Goal: Task Accomplishment & Management: Use online tool/utility

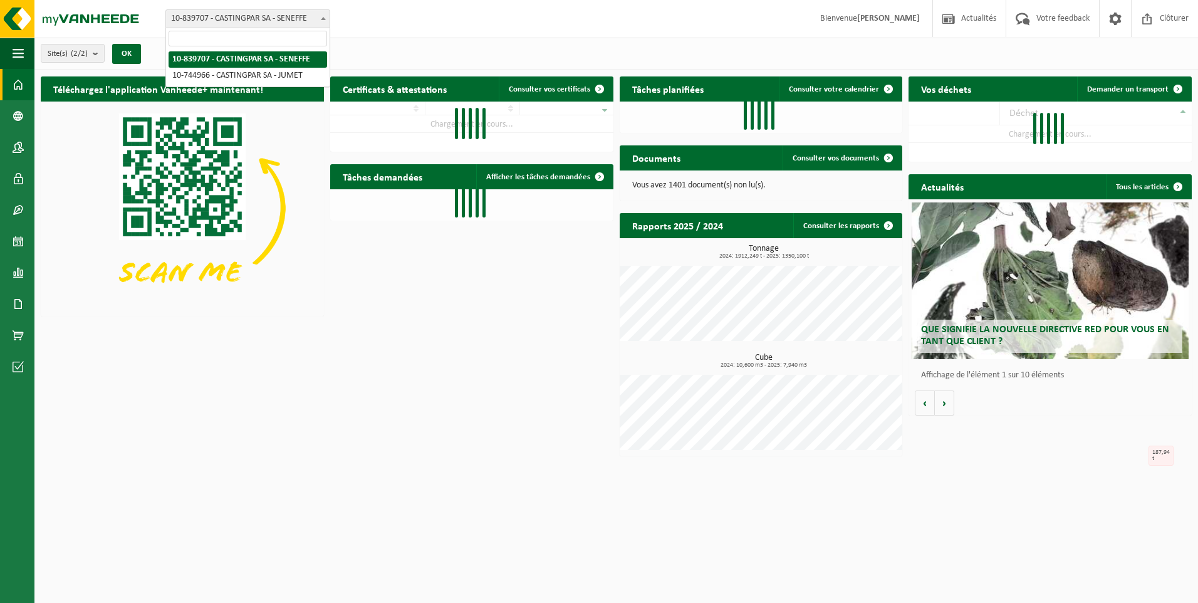
click at [275, 11] on span "10-839707 - CASTINGPAR SA - SENEFFE" at bounding box center [248, 19] width 164 height 18
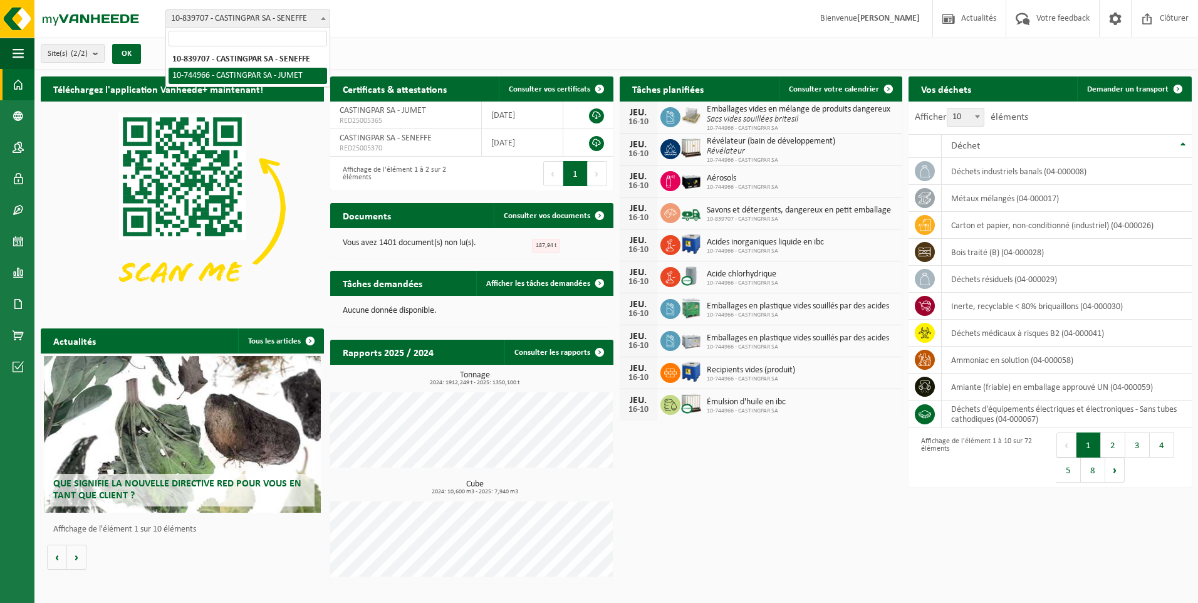
select select "6262"
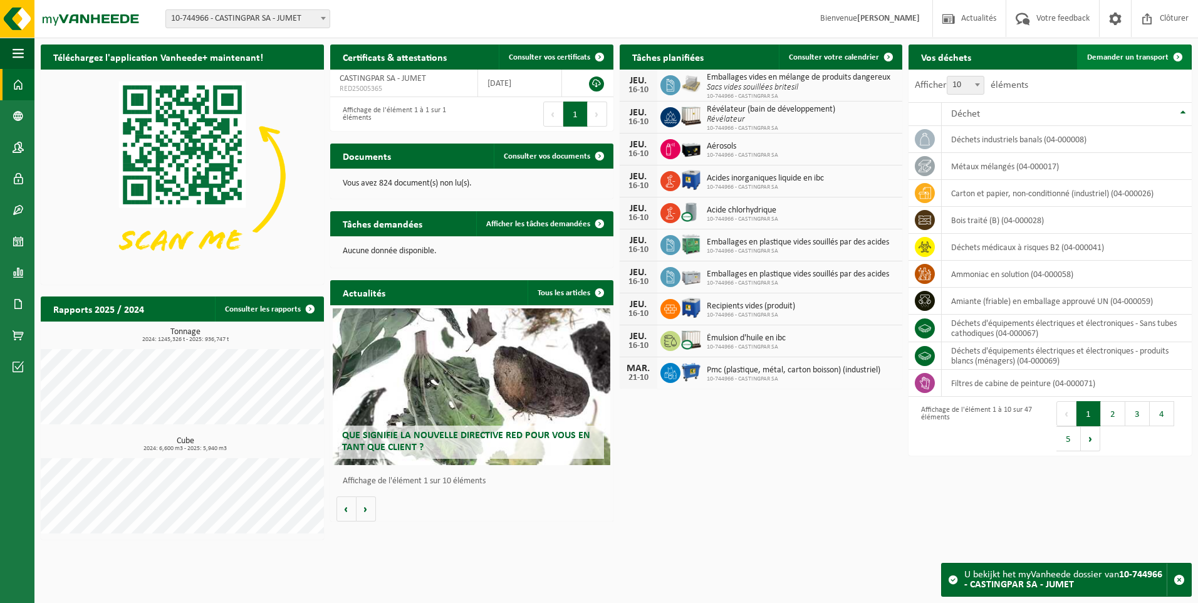
drag, startPoint x: 0, startPoint y: 0, endPoint x: 1148, endPoint y: 57, distance: 1149.4
click at [1148, 57] on span "Demander un transport" at bounding box center [1127, 57] width 81 height 8
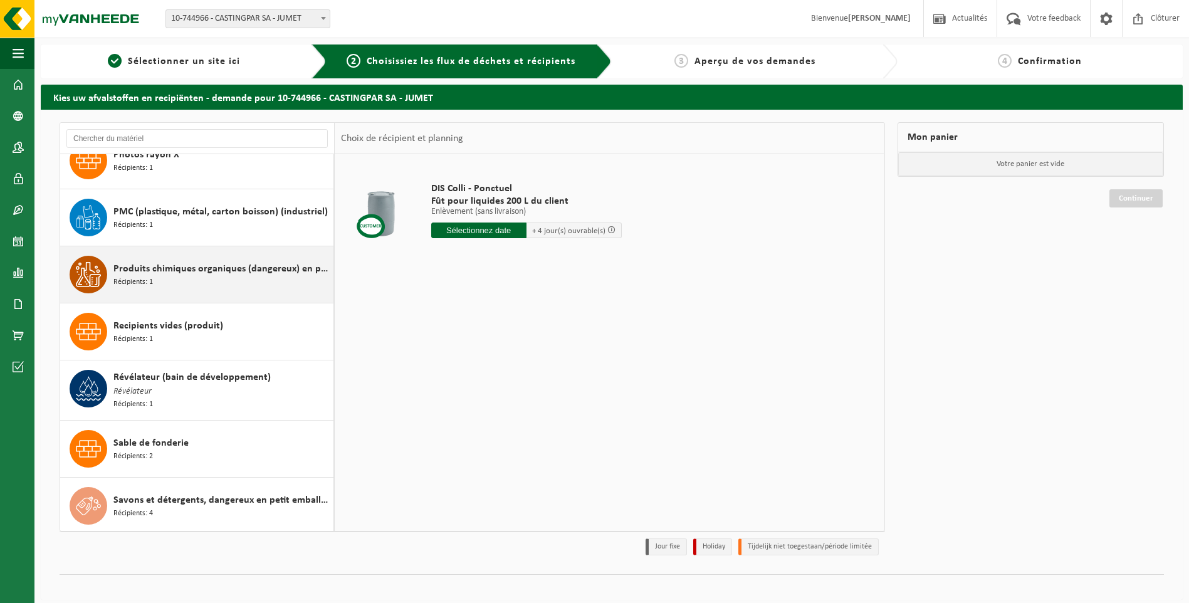
scroll to position [2131, 0]
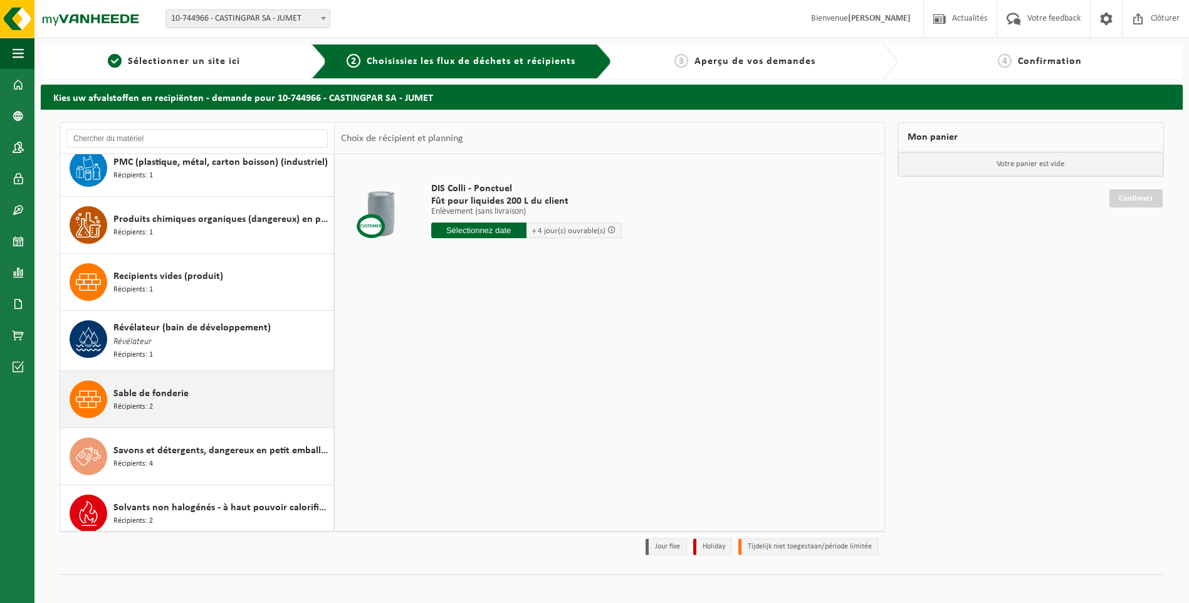
click at [165, 399] on div "Sable de fonderie Récipients: 2" at bounding box center [221, 399] width 217 height 38
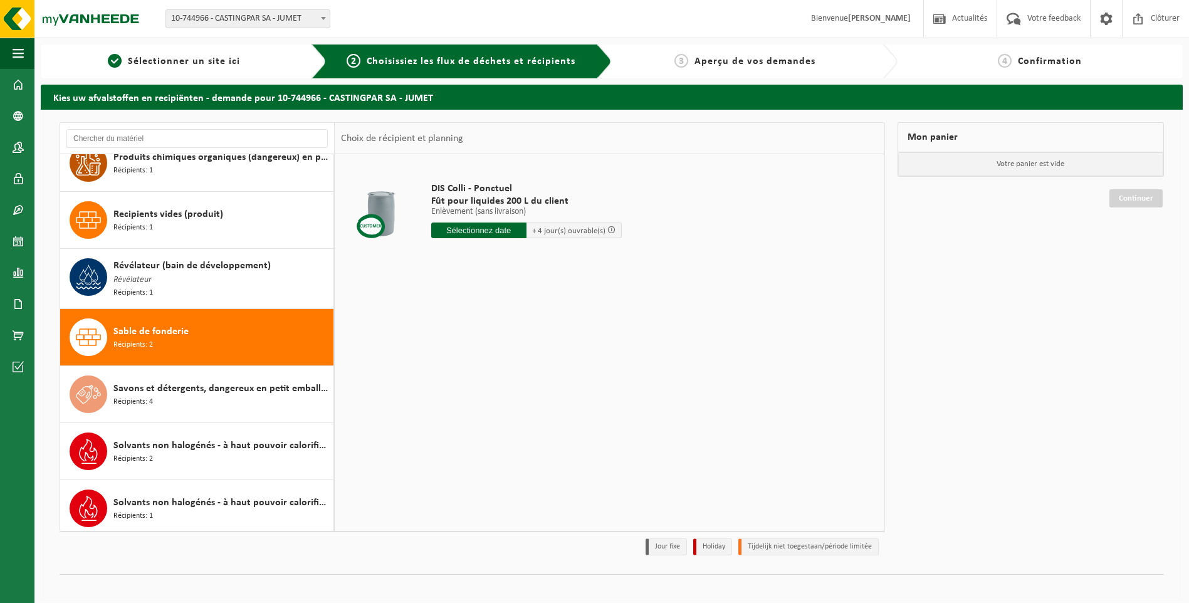
scroll to position [2193, 0]
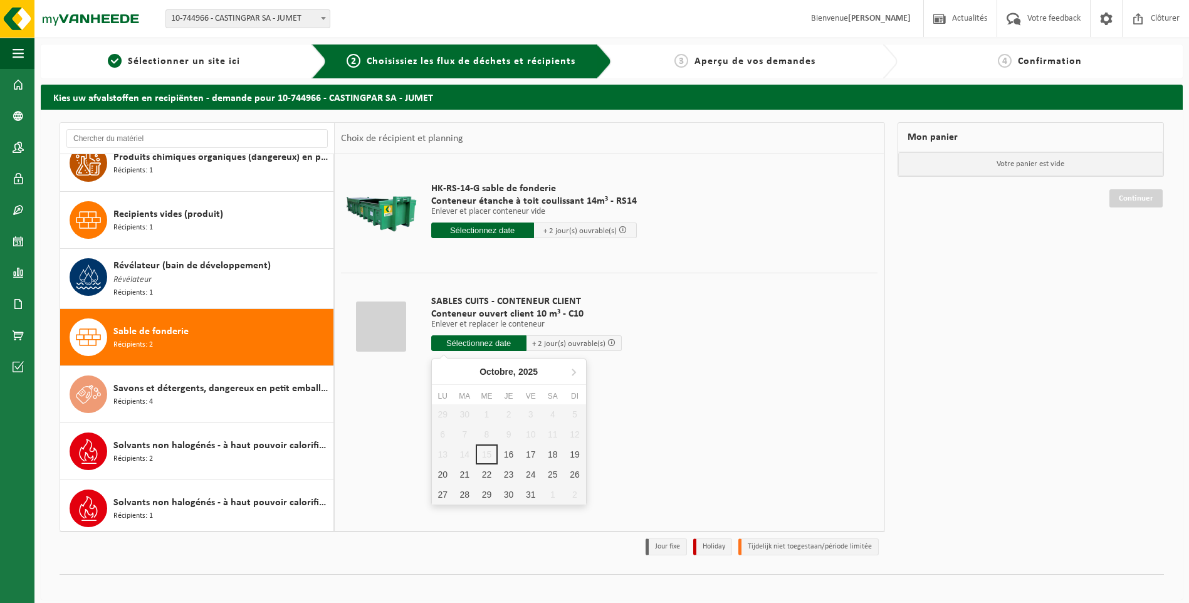
click at [479, 344] on input "text" at bounding box center [478, 343] width 95 height 16
click at [513, 455] on div "16" at bounding box center [509, 454] width 22 height 20
type input "à partir de 2025-10-16"
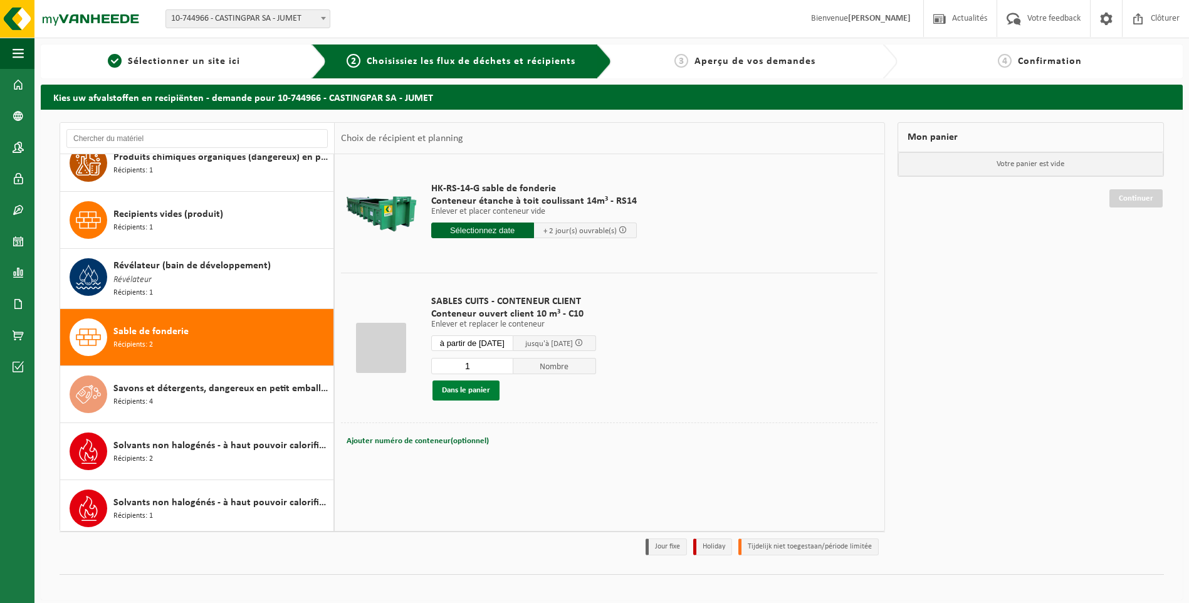
click at [488, 390] on button "Dans le panier" at bounding box center [465, 390] width 67 height 20
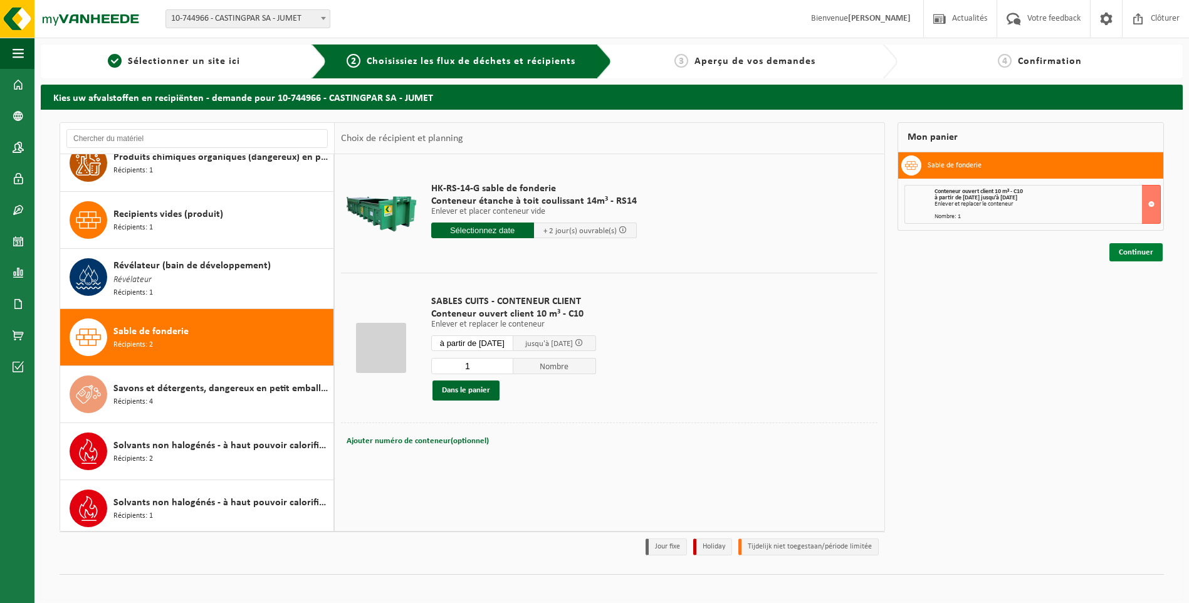
click at [1135, 246] on link "Continuer" at bounding box center [1135, 252] width 53 height 18
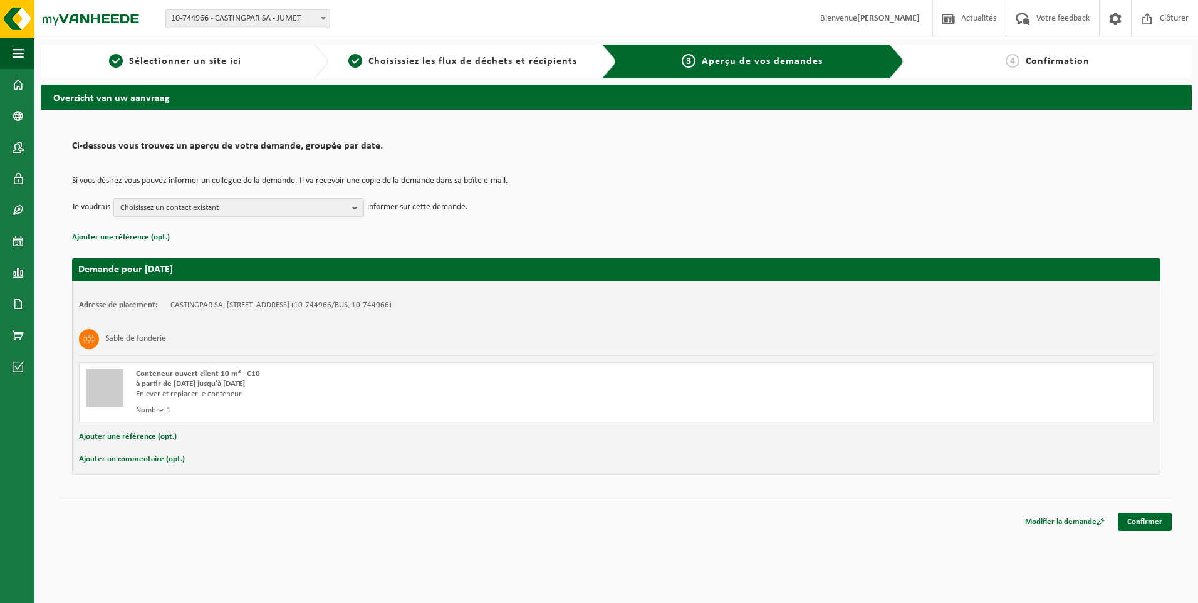
click at [315, 196] on td "Si vous désirez vous pouvez informer un collègue de la demande. Il va recevoir …" at bounding box center [616, 187] width 1088 height 21
click at [310, 204] on span "Choisissez un contact existant" at bounding box center [233, 208] width 227 height 19
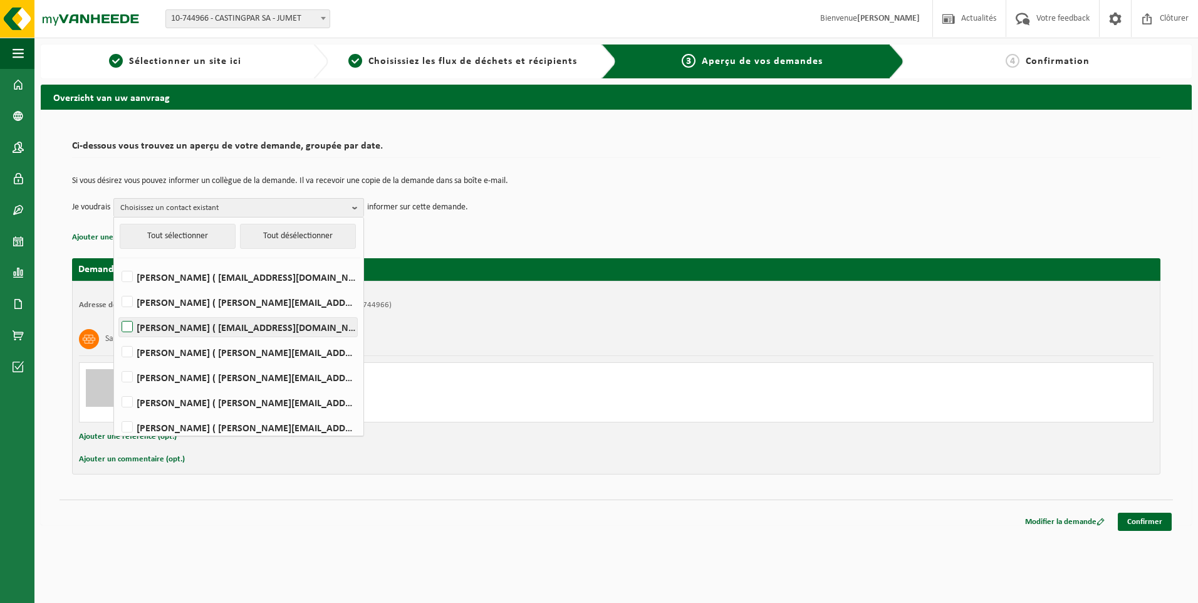
click at [212, 333] on label "HELENE CANDRIES ( invoicing@castingpar.com )" at bounding box center [238, 327] width 238 height 19
click at [117, 311] on input "HELENE CANDRIES ( invoicing@castingpar.com )" at bounding box center [117, 311] width 1 height 1
checkbox input "true"
click at [191, 373] on label "PHILIPPE FRIS ( philippe.fris@castingpar.com )" at bounding box center [238, 377] width 238 height 19
click at [117, 362] on input "PHILIPPE FRIS ( philippe.fris@castingpar.com )" at bounding box center [117, 361] width 1 height 1
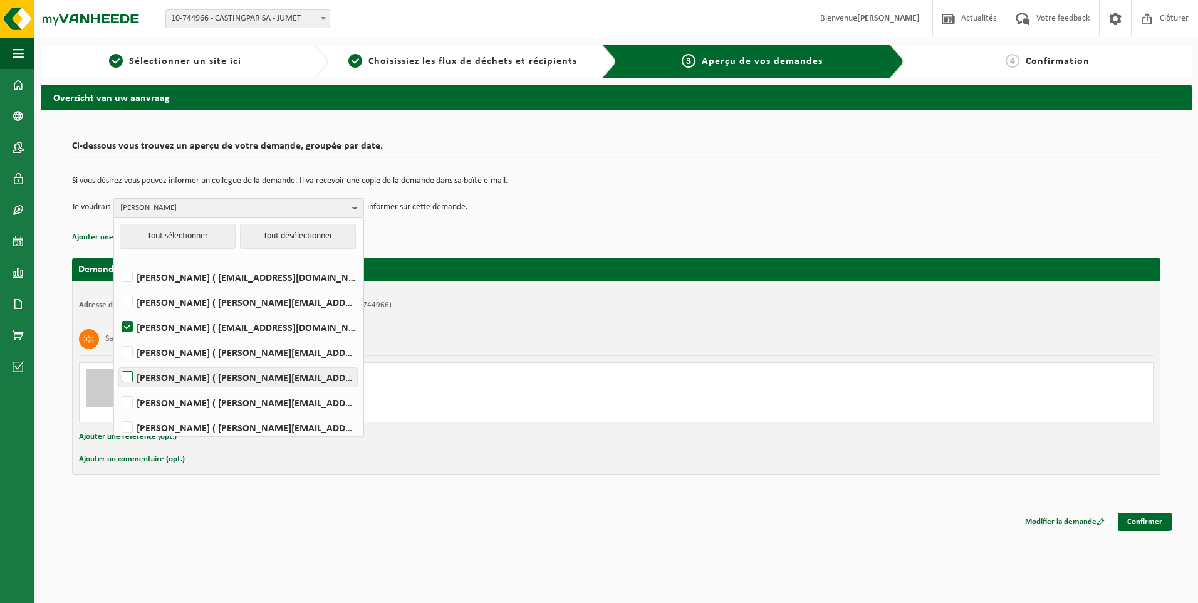
checkbox input "true"
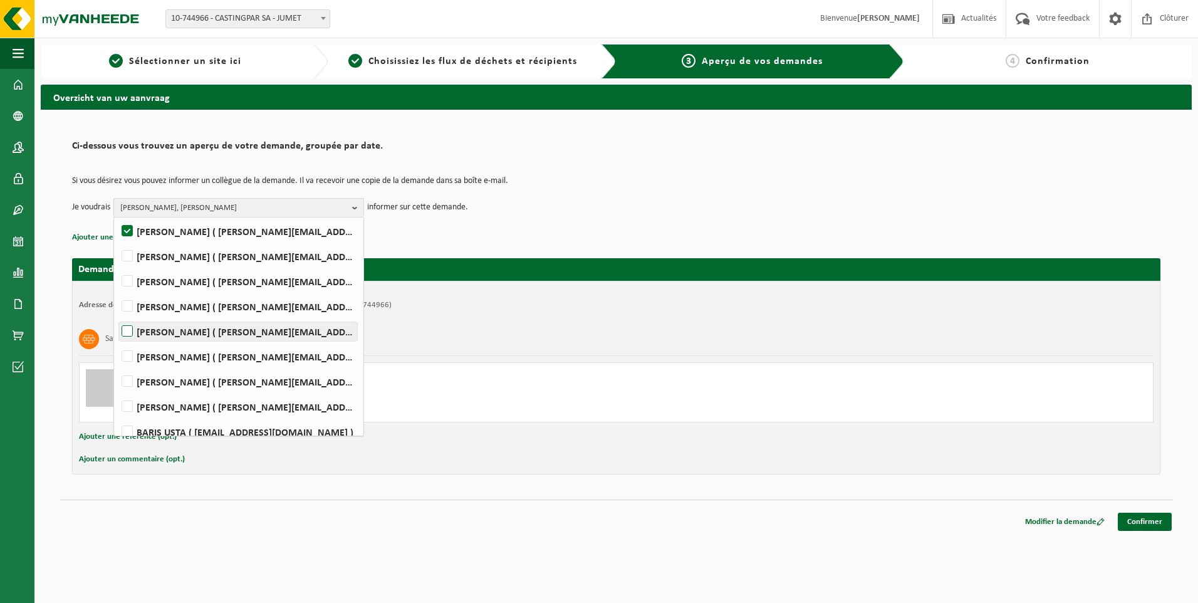
scroll to position [157, 0]
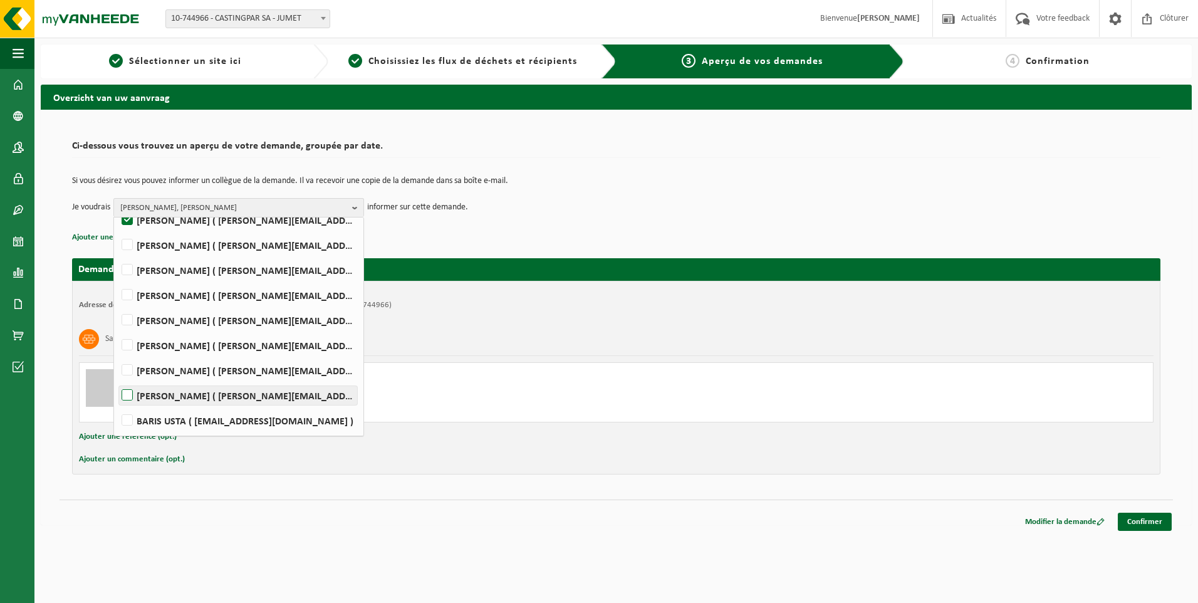
click at [151, 394] on label "Rudy Nigro ( rudy.nigro@castingpar.com )" at bounding box center [238, 395] width 238 height 19
click at [117, 380] on input "Rudy Nigro ( rudy.nigro@castingpar.com )" at bounding box center [117, 379] width 1 height 1
checkbox input "true"
click at [229, 207] on span "HELENE CANDRIES, PHILIPPE FRIS, Rudy Nigro" at bounding box center [233, 208] width 227 height 19
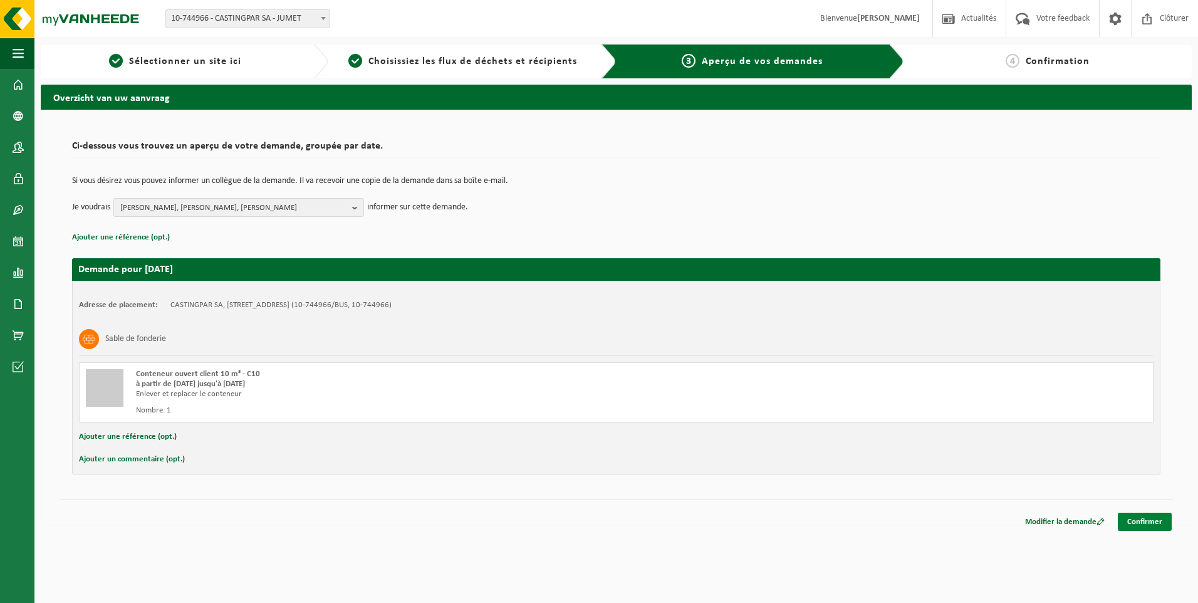
click at [1145, 518] on link "Confirmer" at bounding box center [1145, 522] width 54 height 18
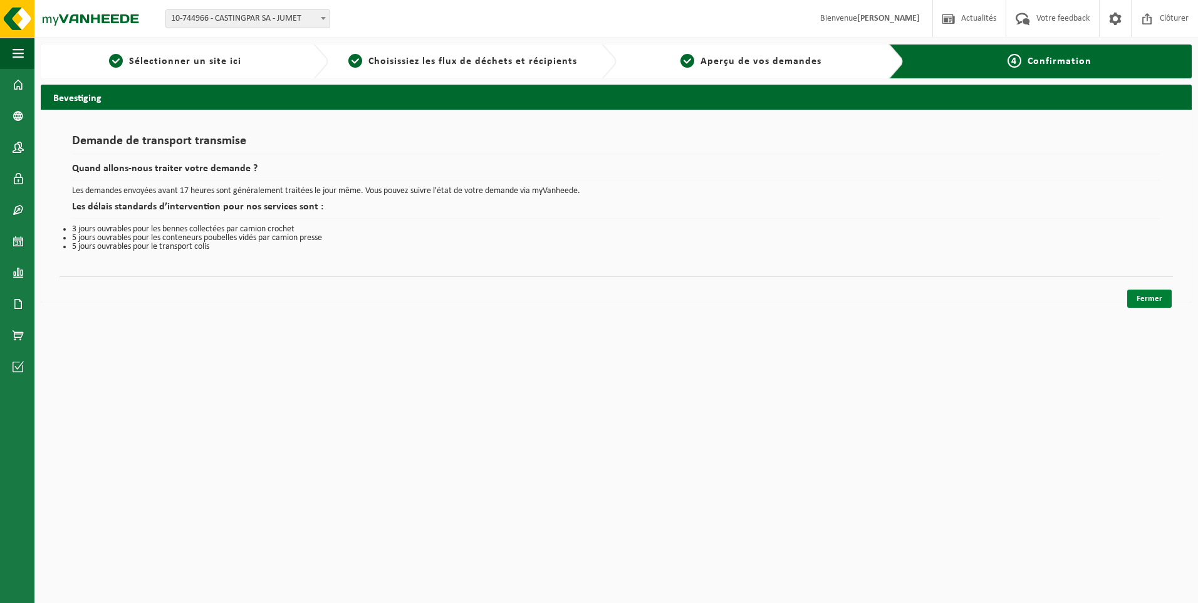
click at [1153, 295] on link "Fermer" at bounding box center [1149, 298] width 44 height 18
